Goal: Ask a question

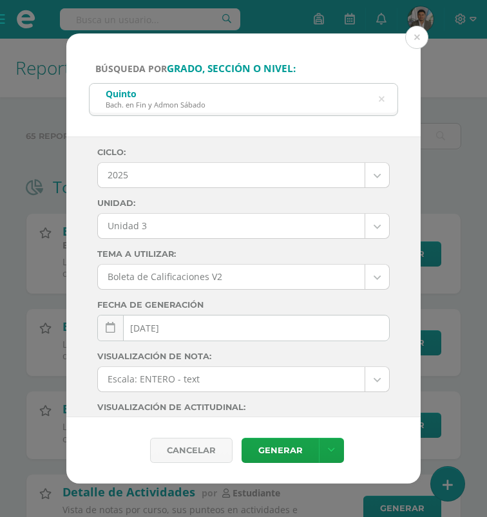
select select "Unidad 3"
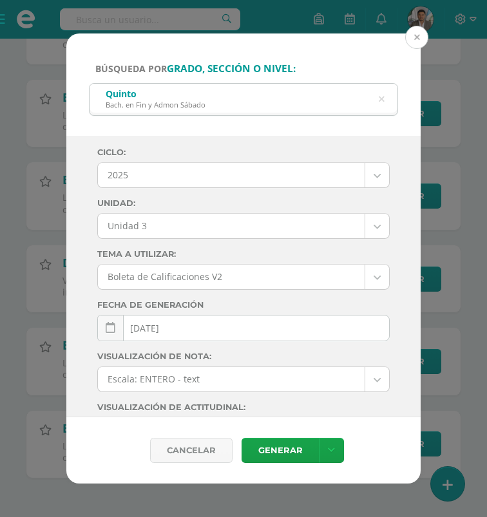
click at [416, 34] on button at bounding box center [416, 37] width 23 height 23
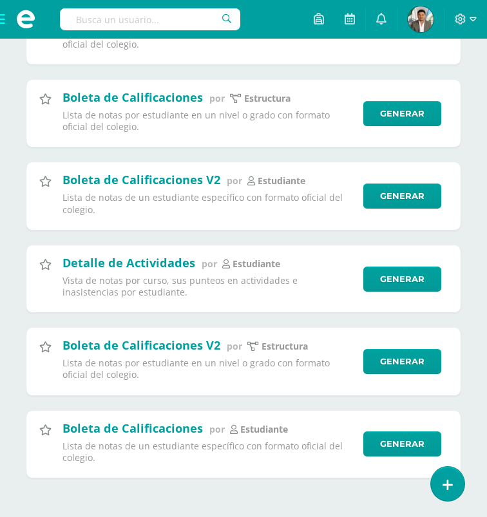
click at [23, 20] on span at bounding box center [25, 19] width 19 height 19
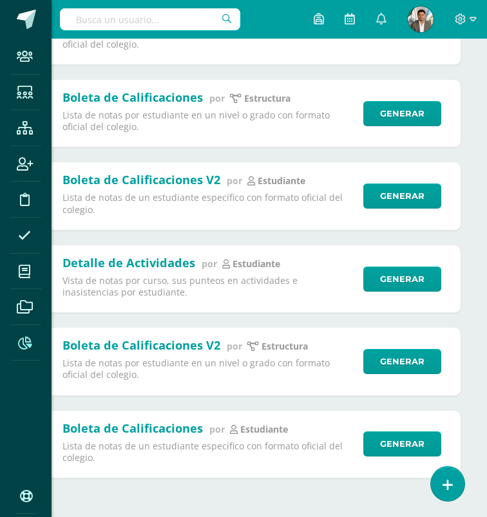
click at [23, 20] on span at bounding box center [26, 19] width 19 height 19
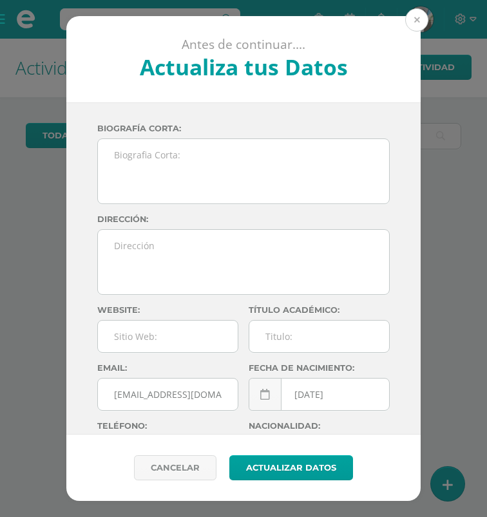
click at [416, 19] on button at bounding box center [416, 19] width 23 height 23
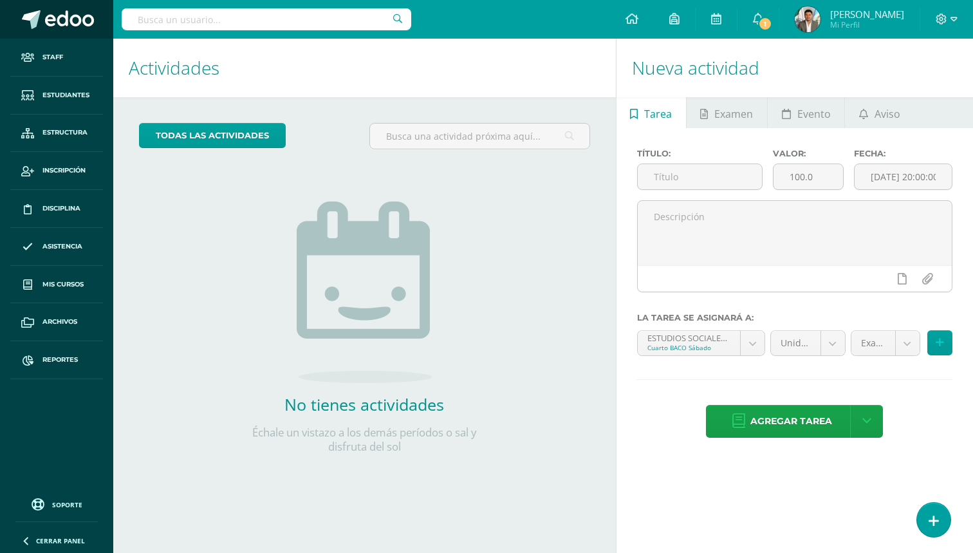
click at [73, 16] on span at bounding box center [69, 19] width 49 height 19
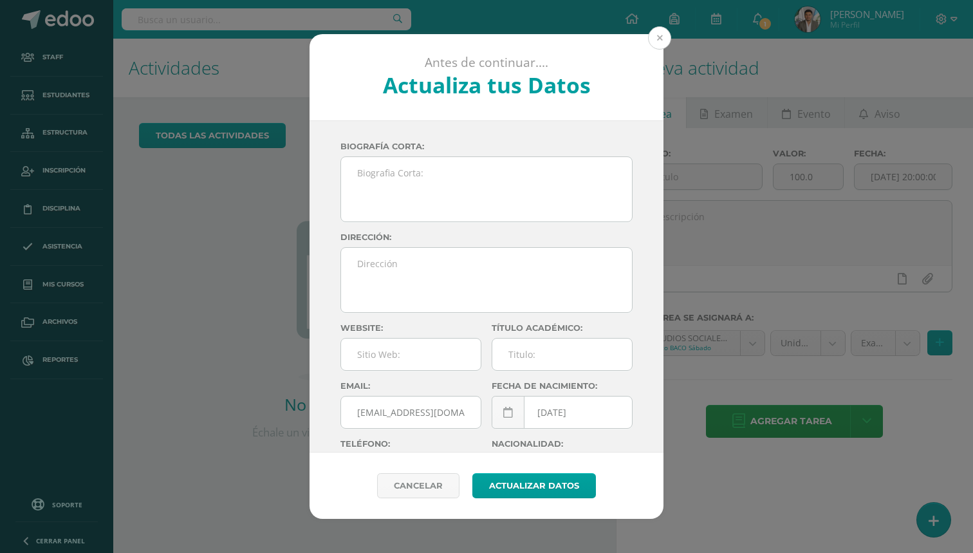
click at [669, 42] on button at bounding box center [659, 37] width 23 height 23
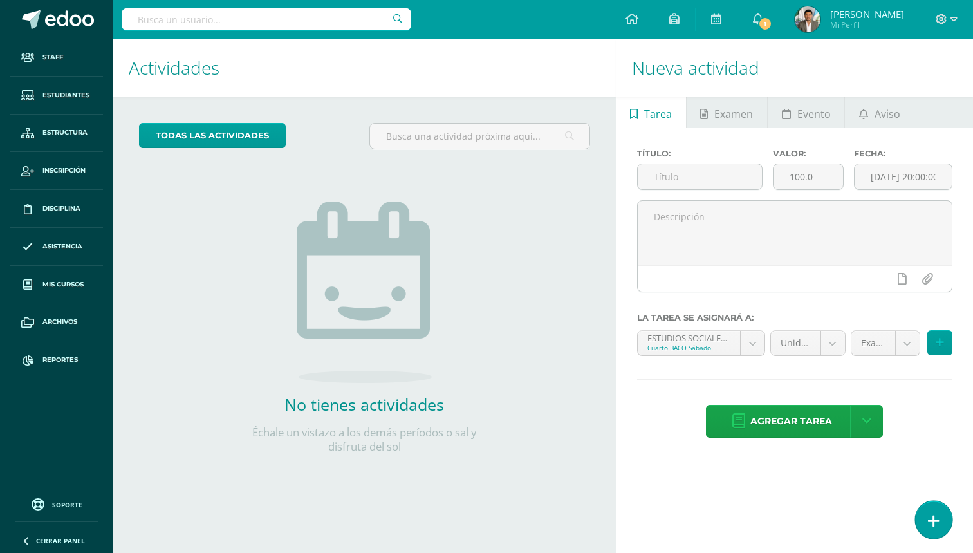
click at [944, 522] on link at bounding box center [933, 519] width 37 height 37
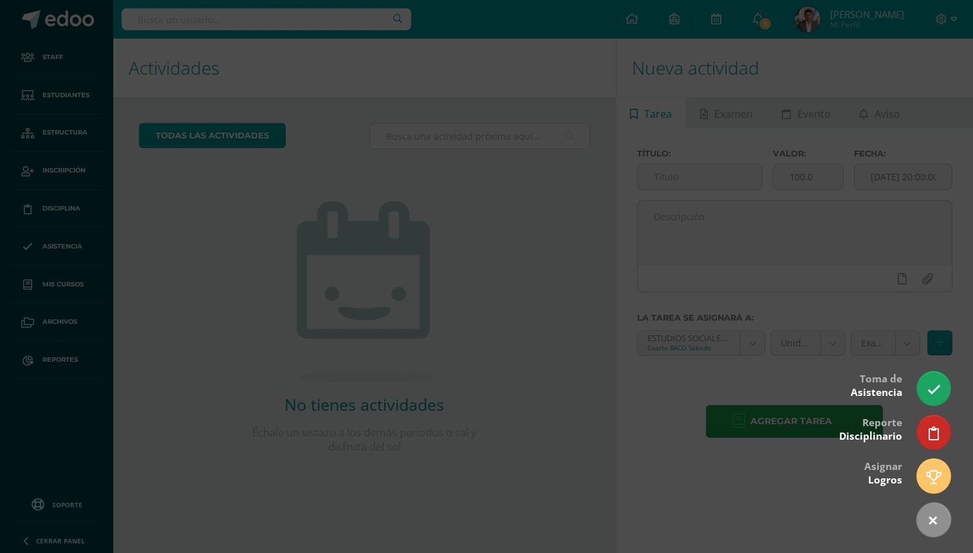
click at [841, 306] on div at bounding box center [486, 276] width 973 height 553
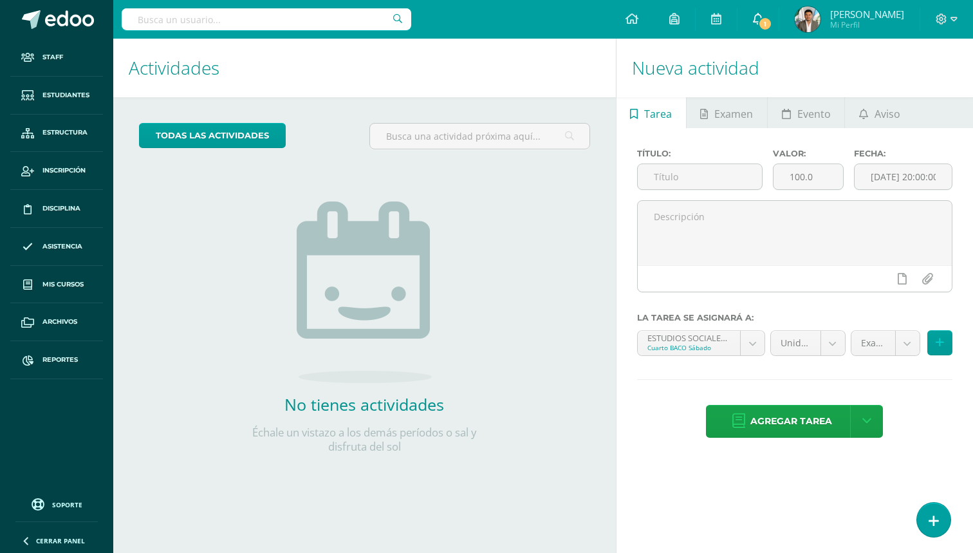
click at [772, 26] on span "1" at bounding box center [765, 24] width 14 height 14
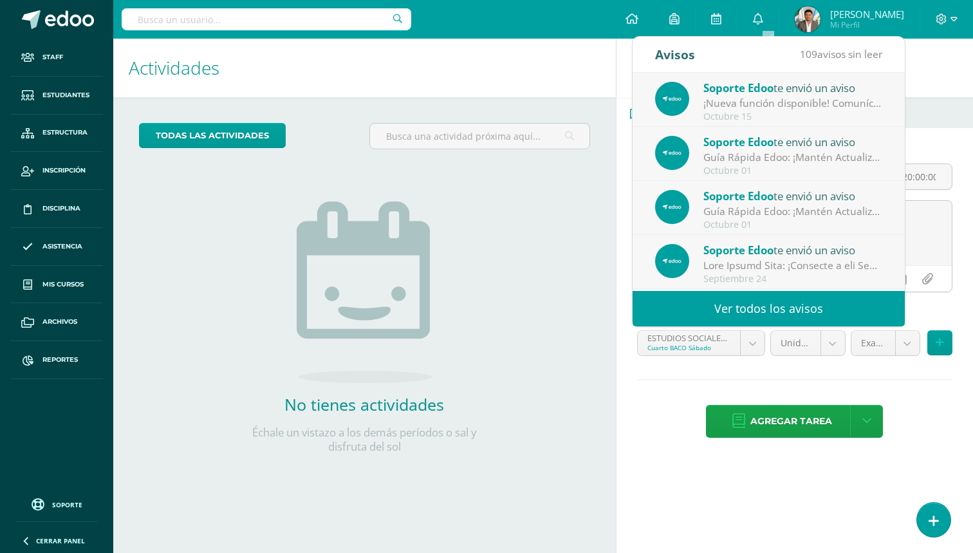
click at [763, 83] on span "Soporte Edoo" at bounding box center [738, 87] width 70 height 15
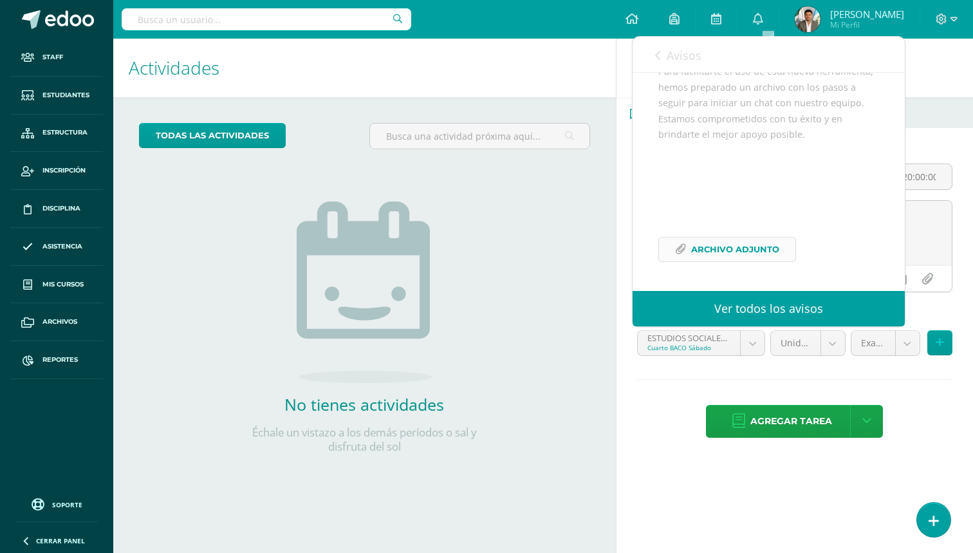
scroll to position [337, 0]
click at [770, 258] on span "Archivo Adjunto" at bounding box center [735, 249] width 88 height 24
